Goal: Task Accomplishment & Management: Use online tool/utility

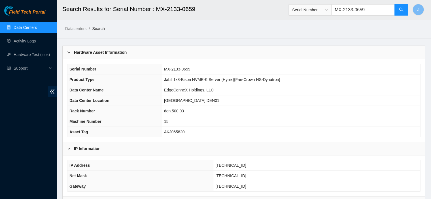
click at [22, 30] on link "Data Centers" at bounding box center [25, 27] width 23 height 5
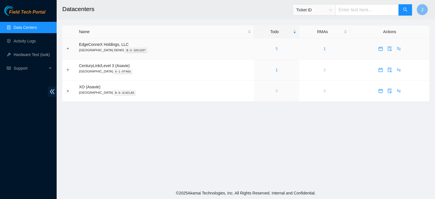
click at [276, 48] on link "5" at bounding box center [277, 48] width 2 height 5
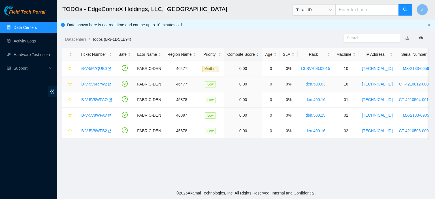
click at [92, 85] on link "B-V-5V6R7W2" at bounding box center [94, 84] width 26 height 5
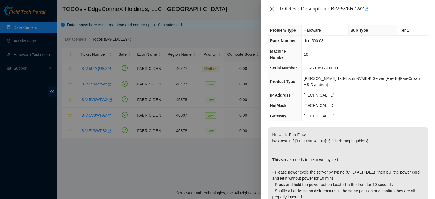
click at [272, 9] on icon "close" at bounding box center [271, 8] width 3 height 3
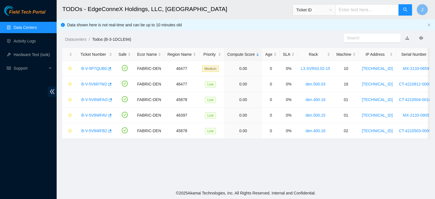
click at [367, 9] on input "text" at bounding box center [368, 9] width 64 height 11
paste input "B-W-15EJBVE"
type input "B-W-15EJBVE"
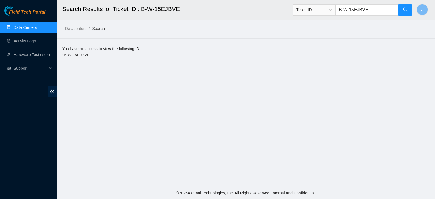
click at [23, 30] on link "Data Centers" at bounding box center [25, 27] width 23 height 5
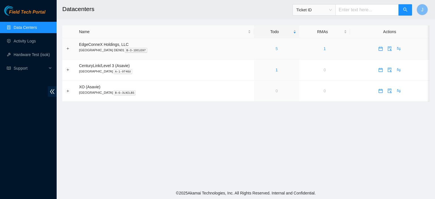
click at [276, 48] on link "5" at bounding box center [277, 48] width 2 height 5
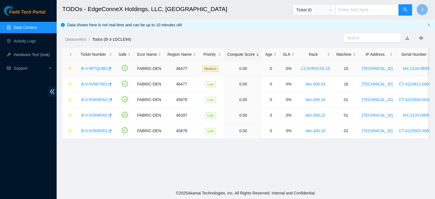
click at [98, 69] on link "B-V-5P7QUB0" at bounding box center [94, 68] width 26 height 5
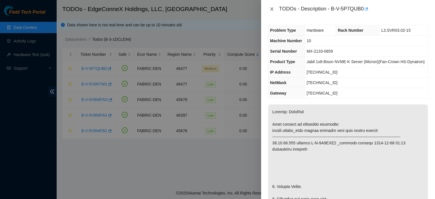
click at [271, 10] on icon "close" at bounding box center [271, 8] width 3 height 3
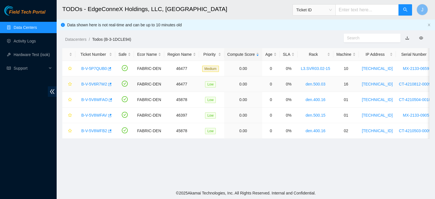
click at [99, 86] on link "B-V-5V6R7W2" at bounding box center [94, 84] width 26 height 5
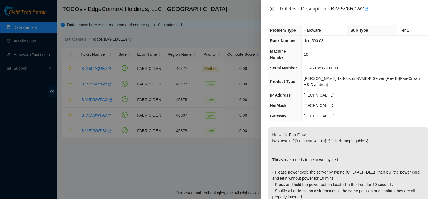
click at [271, 9] on icon "close" at bounding box center [272, 9] width 5 height 5
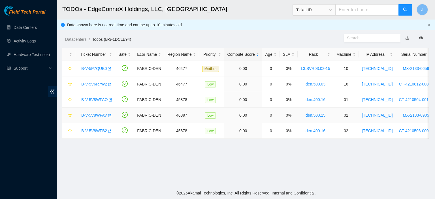
click at [90, 115] on link "B-V-5V8WFAV" at bounding box center [94, 115] width 26 height 5
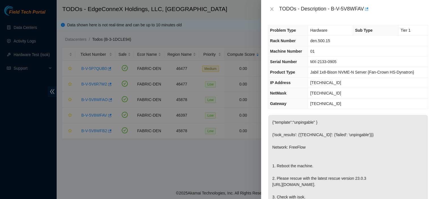
scroll to position [158, 0]
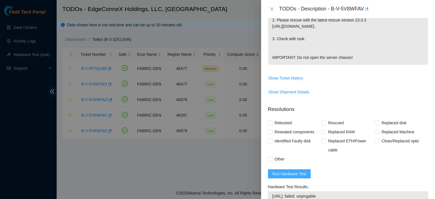
click at [274, 179] on button "Run Hardware Test" at bounding box center [289, 174] width 43 height 9
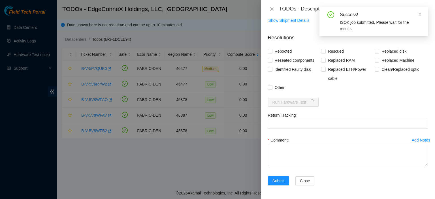
scroll to position [242, 0]
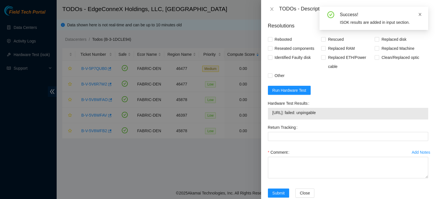
click at [420, 14] on icon "close" at bounding box center [420, 14] width 4 height 4
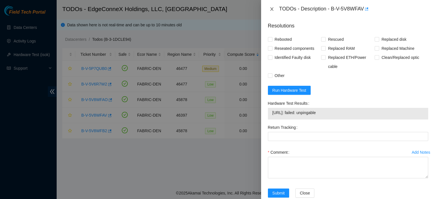
click at [271, 10] on icon "close" at bounding box center [272, 9] width 5 height 5
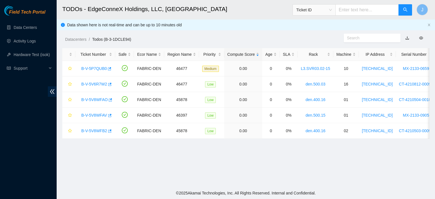
scroll to position [138, 0]
click at [100, 68] on link "B-V-5P7QUB0" at bounding box center [94, 68] width 26 height 5
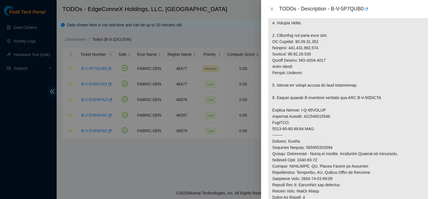
scroll to position [5, 0]
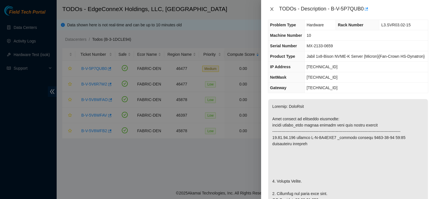
click at [272, 9] on icon "close" at bounding box center [271, 8] width 3 height 3
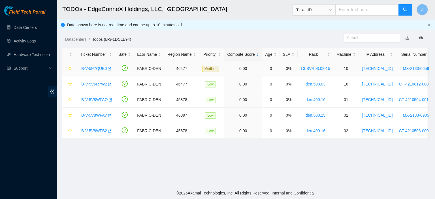
click at [100, 67] on link "B-V-5P7QUB0" at bounding box center [94, 68] width 26 height 5
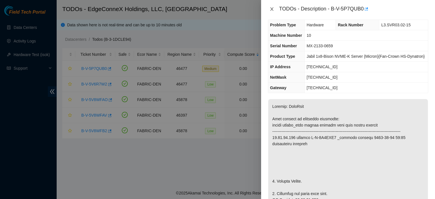
click at [272, 8] on icon "close" at bounding box center [272, 9] width 5 height 5
